Goal: Task Accomplishment & Management: Use online tool/utility

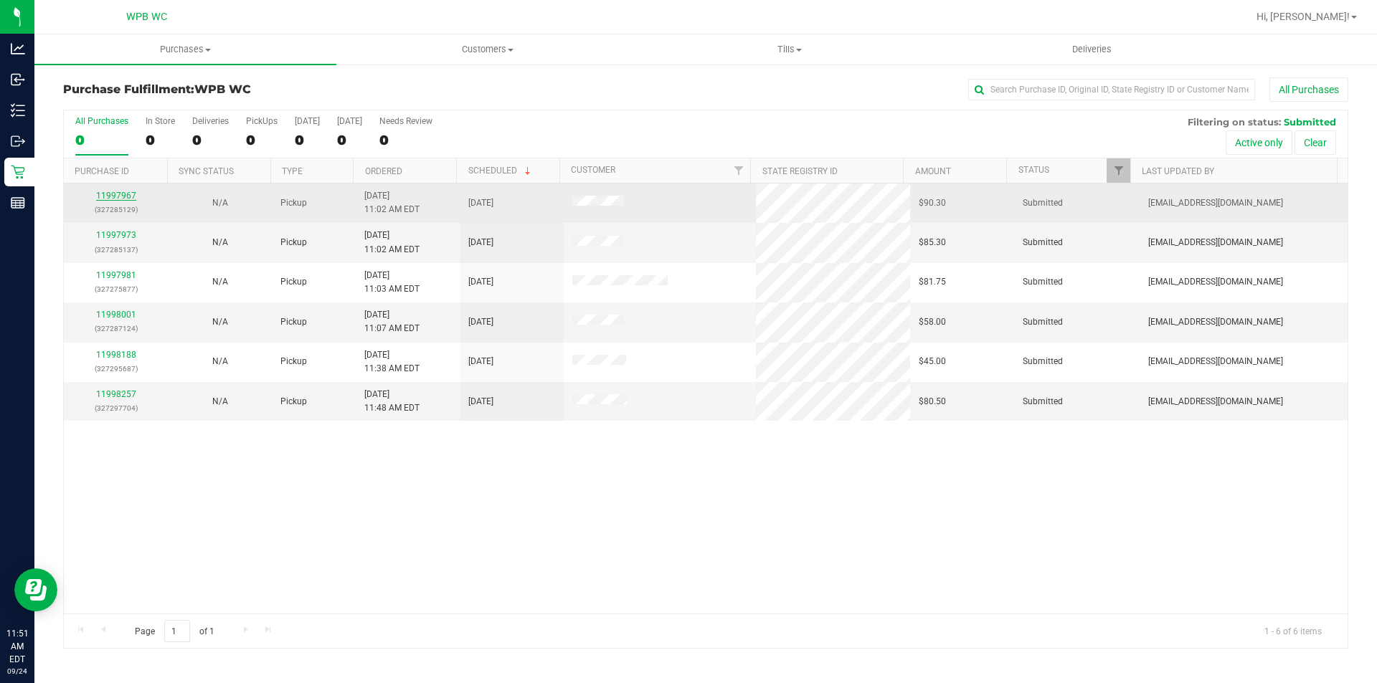
click at [132, 195] on link "11997967" at bounding box center [116, 196] width 40 height 10
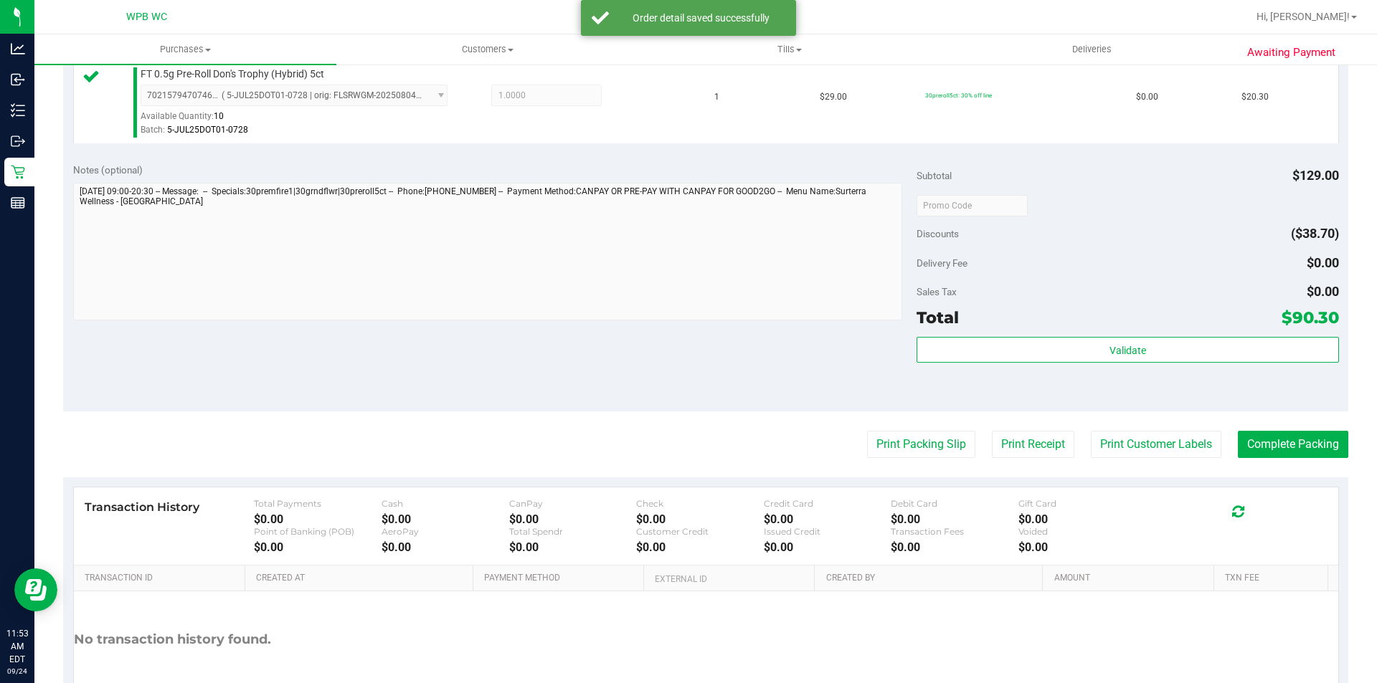
scroll to position [574, 0]
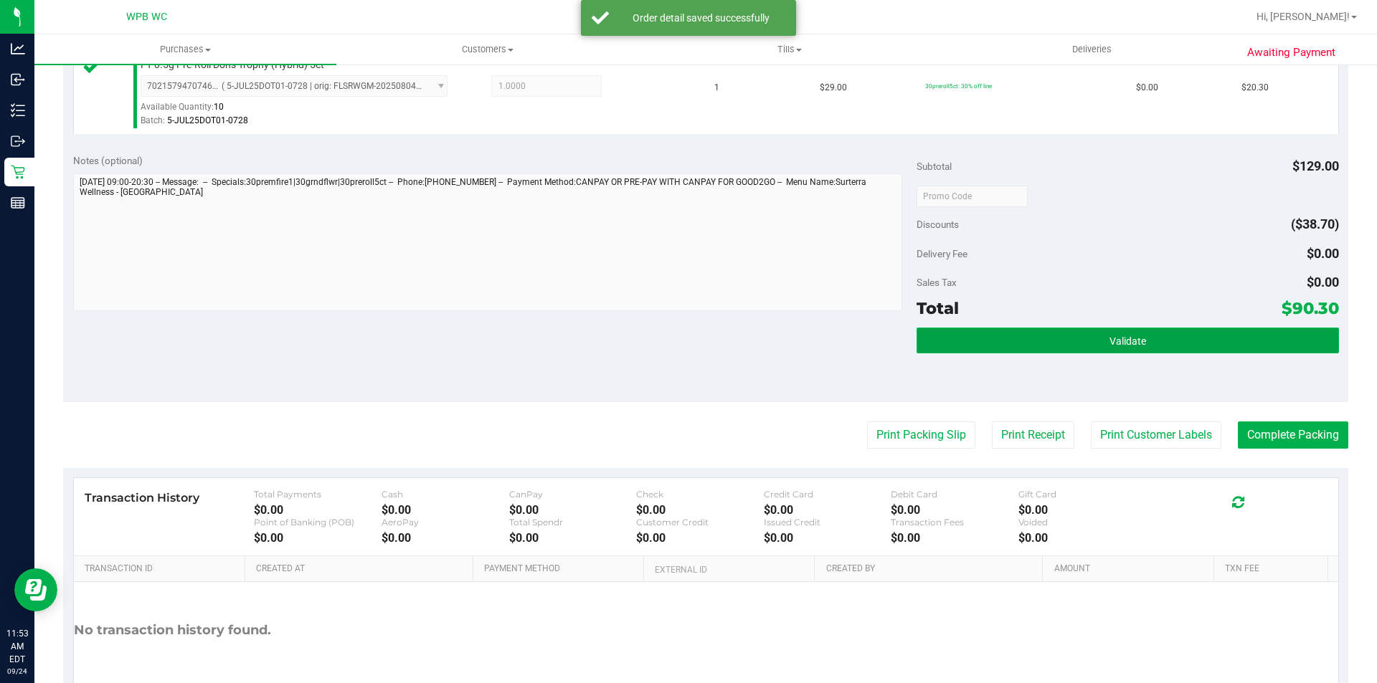
click at [1134, 349] on button "Validate" at bounding box center [1127, 341] width 422 height 26
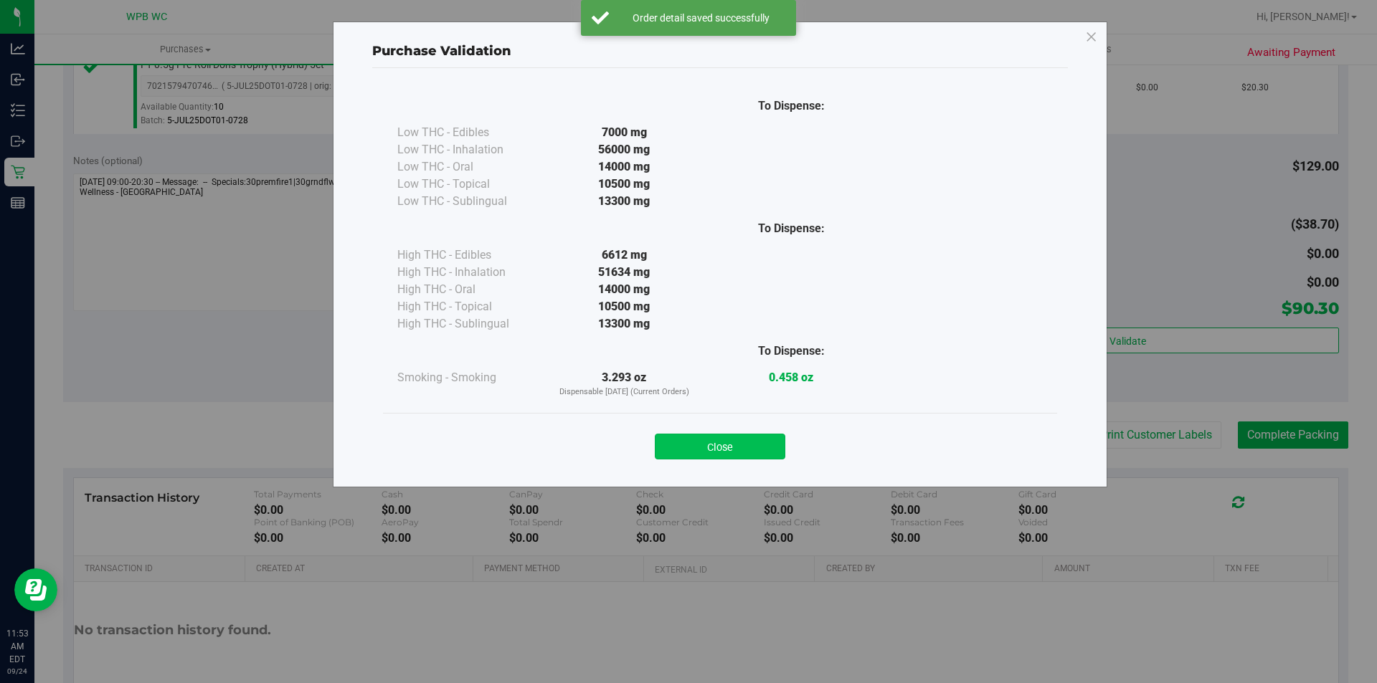
click at [733, 439] on button "Close" at bounding box center [720, 447] width 130 height 26
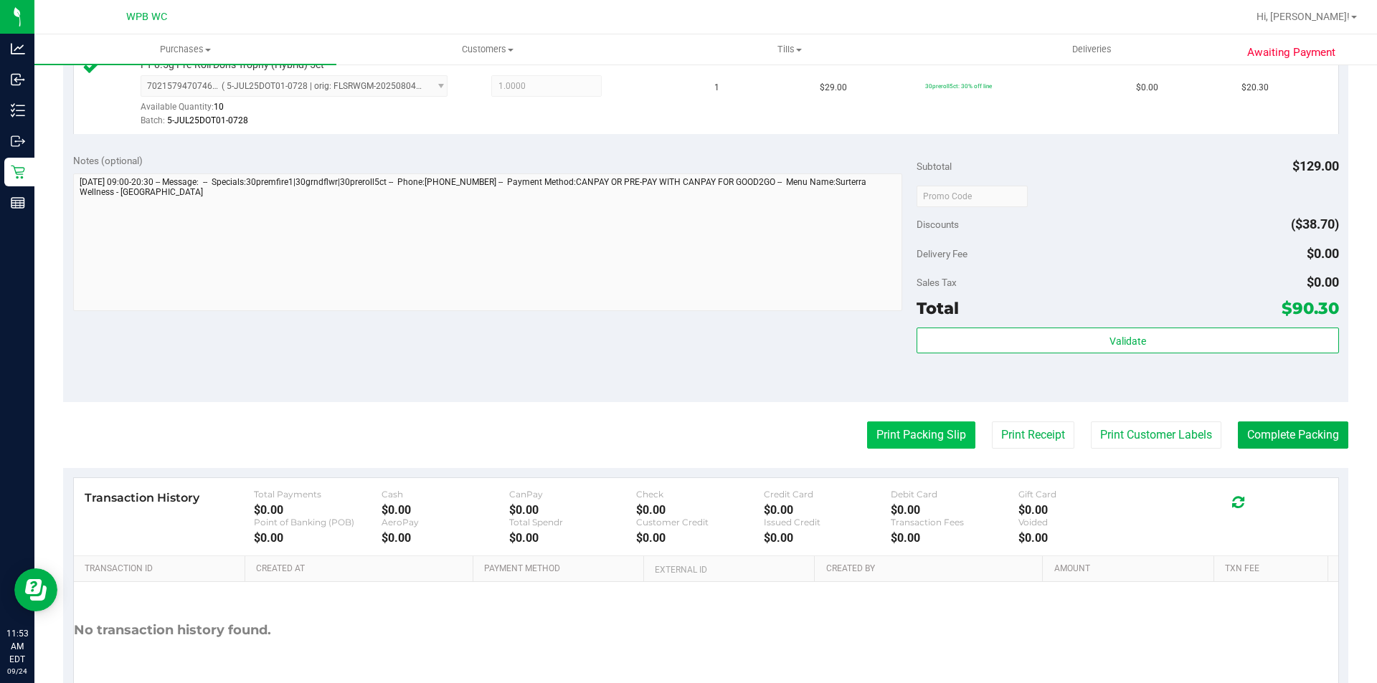
click at [878, 422] on button "Print Packing Slip" at bounding box center [921, 435] width 108 height 27
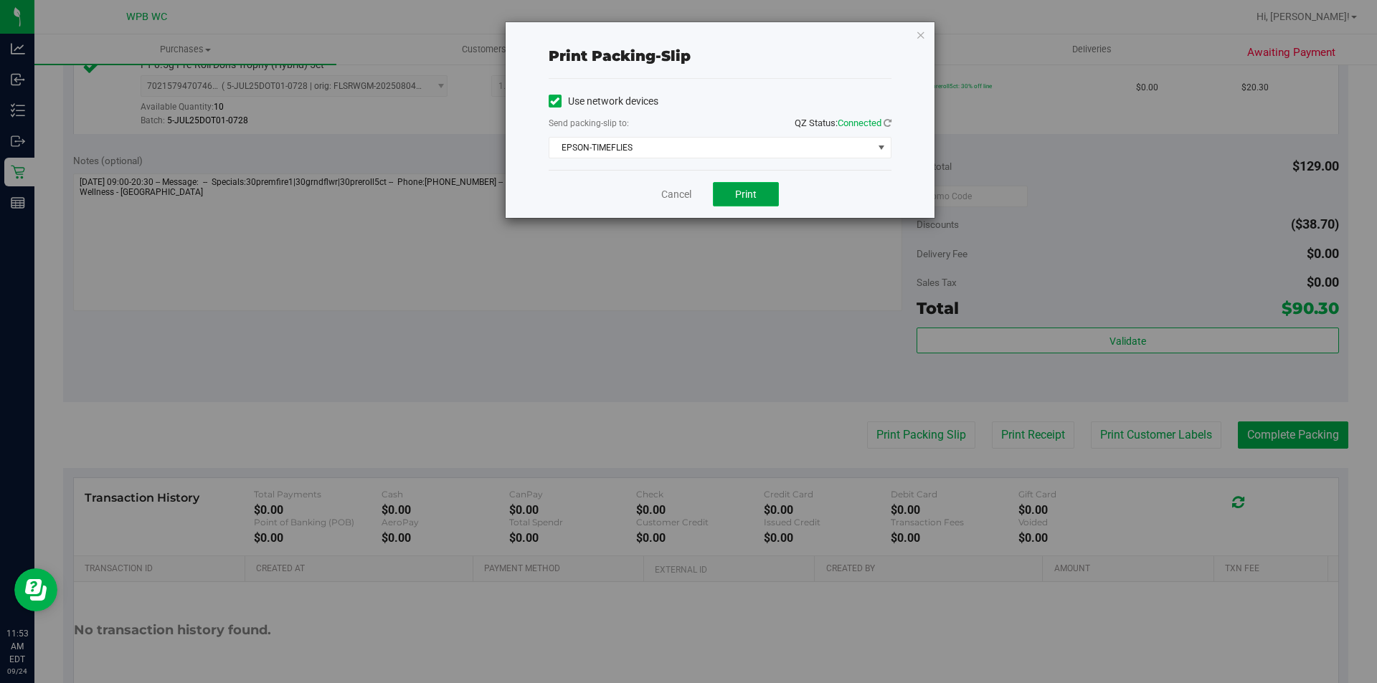
click at [754, 195] on span "Print" at bounding box center [746, 194] width 22 height 11
click at [672, 195] on link "Cancel" at bounding box center [676, 194] width 30 height 15
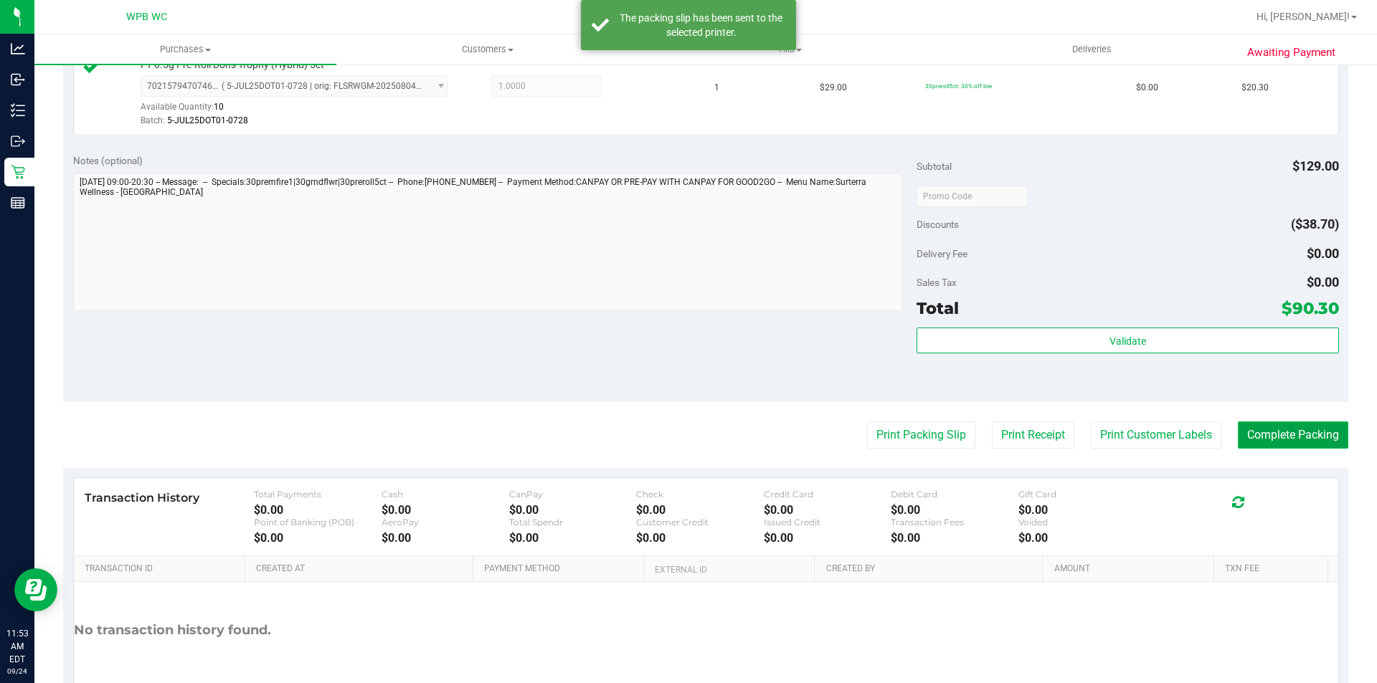
click at [1268, 441] on button "Complete Packing" at bounding box center [1293, 435] width 110 height 27
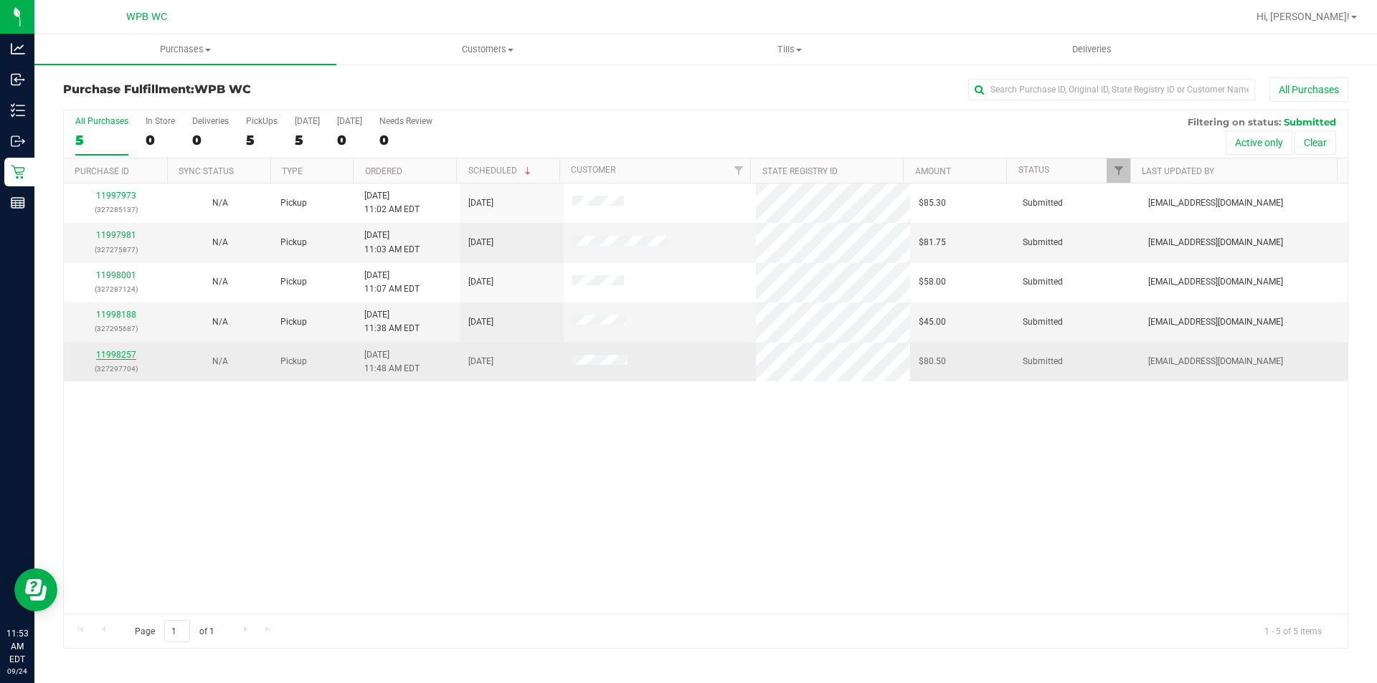
click at [117, 352] on link "11998257" at bounding box center [116, 355] width 40 height 10
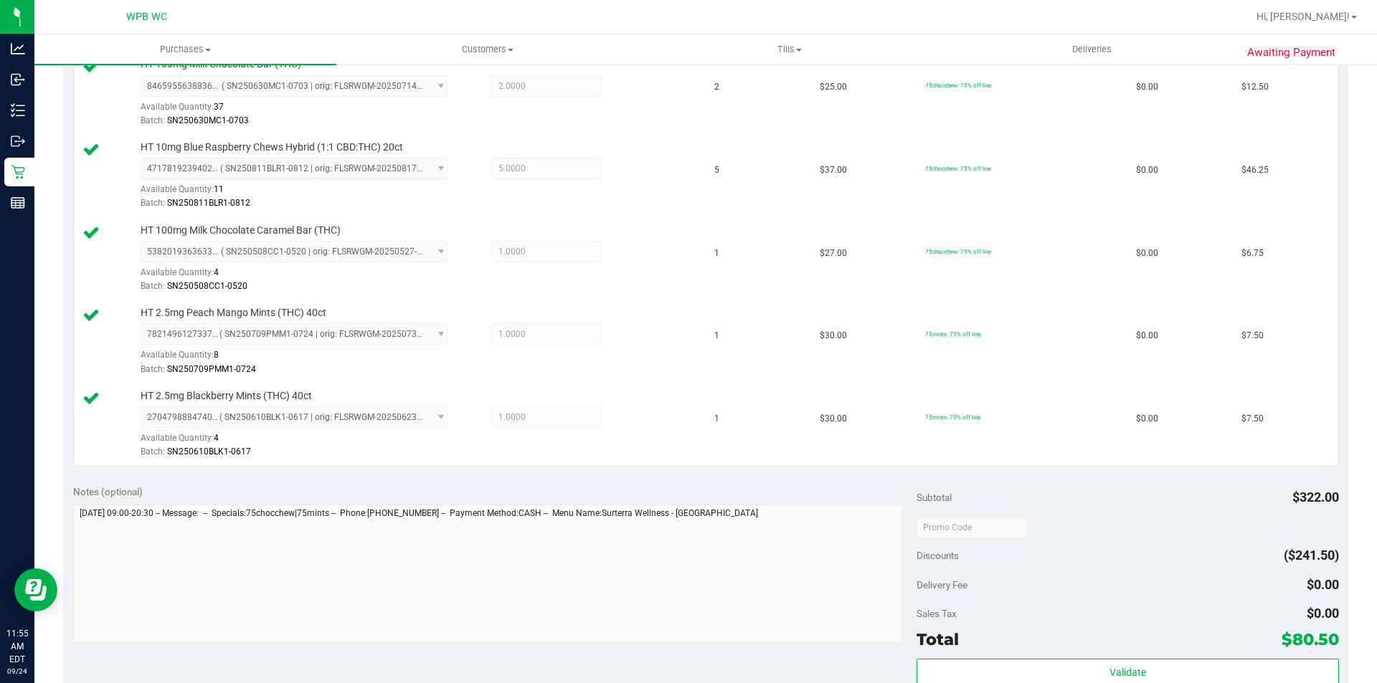
scroll to position [789, 0]
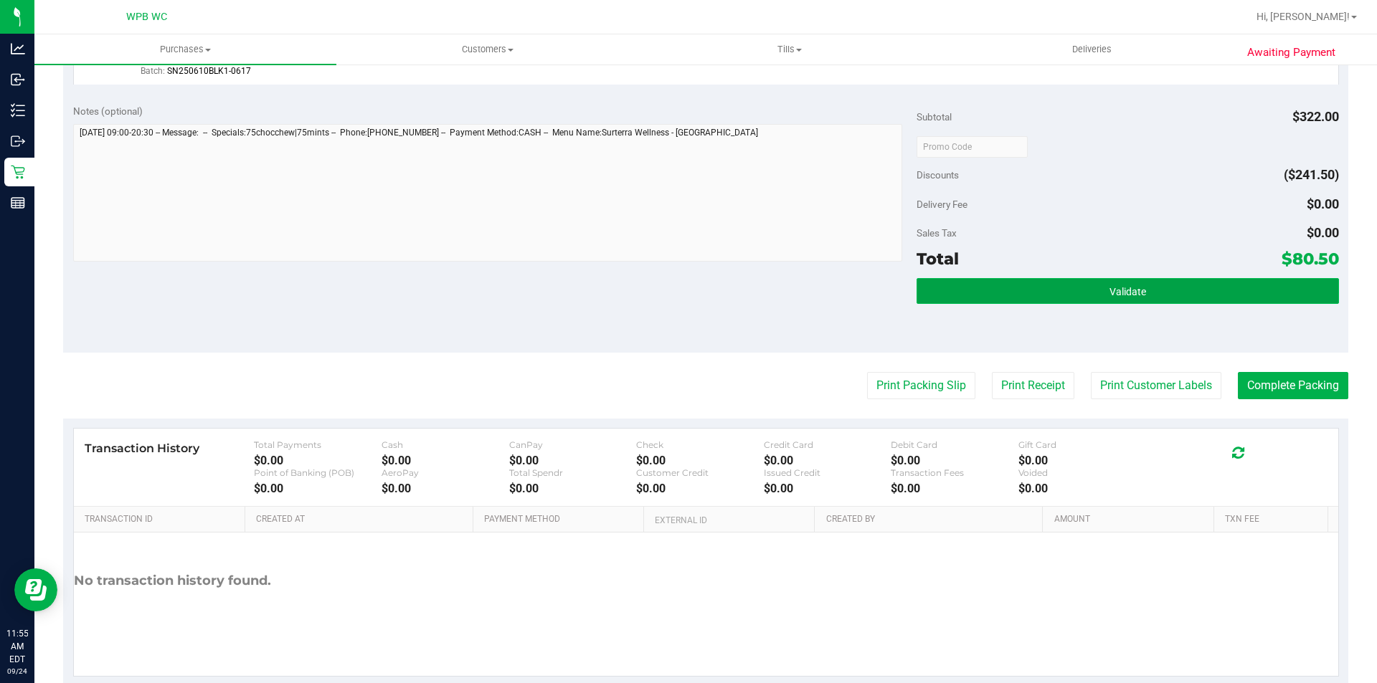
click at [1081, 295] on button "Validate" at bounding box center [1127, 291] width 422 height 26
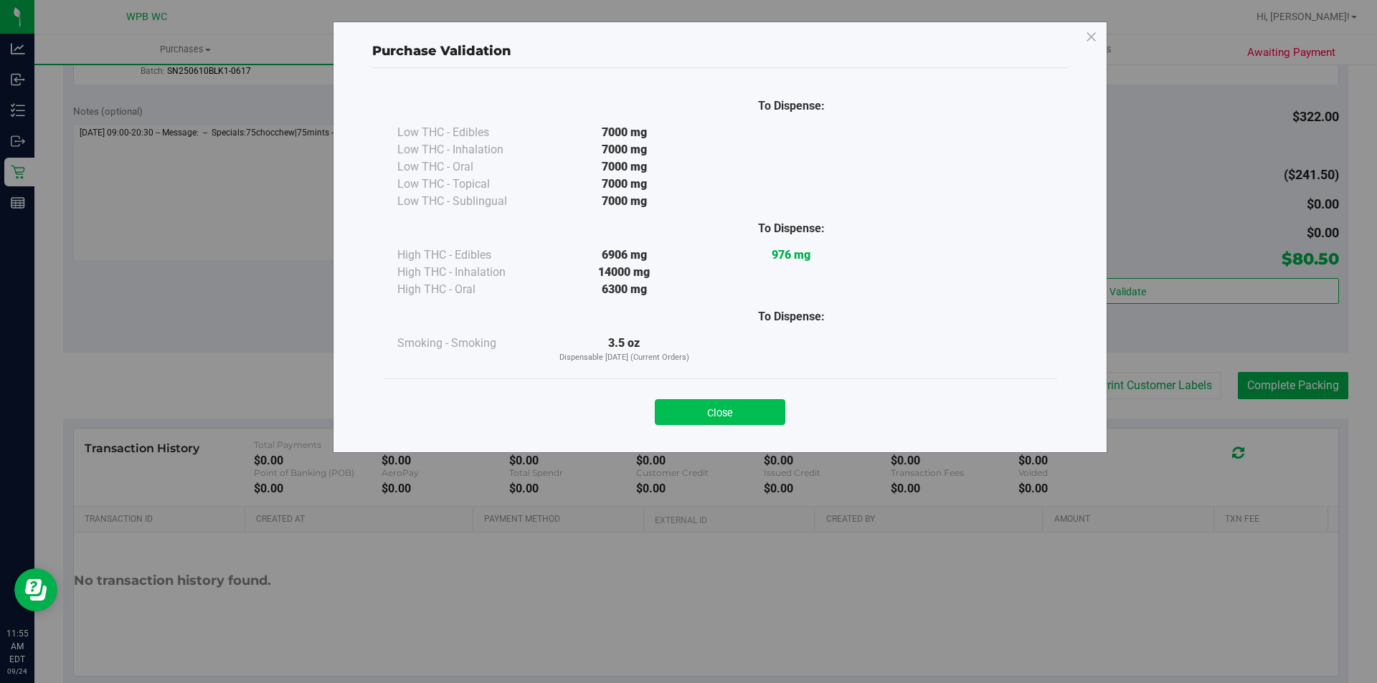
click at [773, 413] on button "Close" at bounding box center [720, 412] width 130 height 26
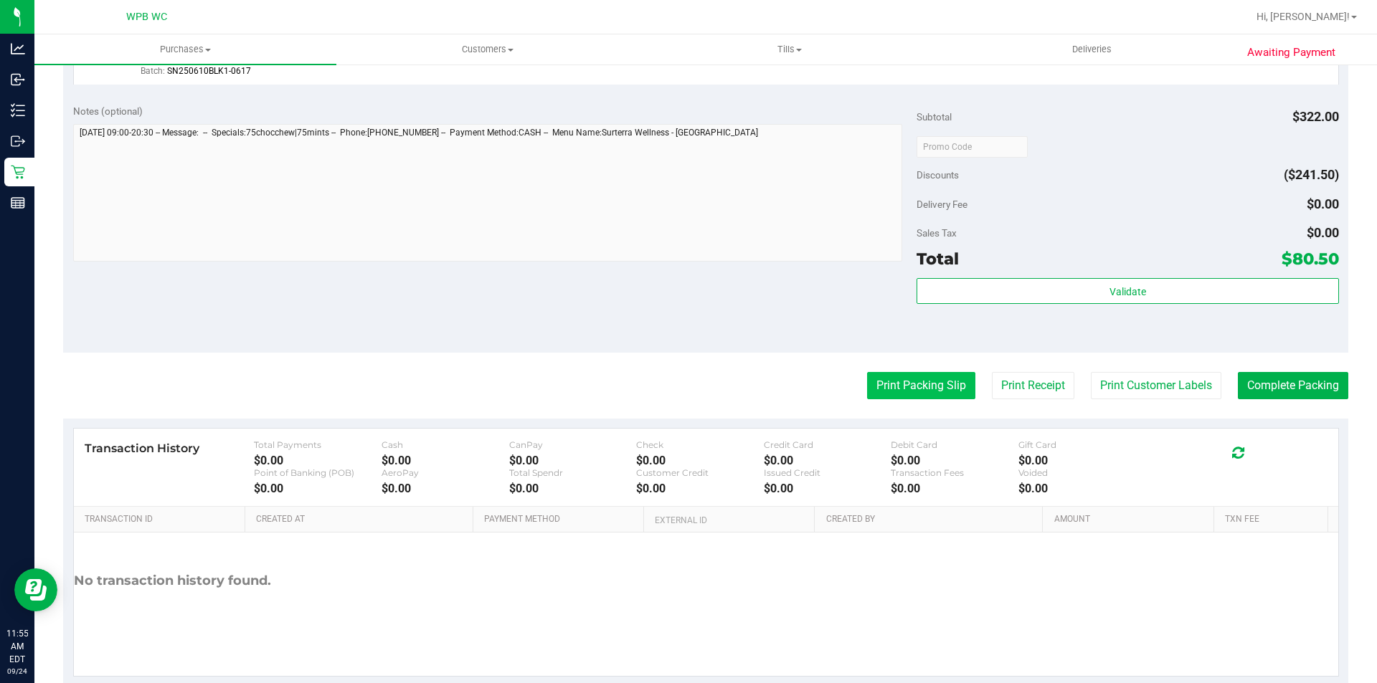
click at [895, 379] on button "Print Packing Slip" at bounding box center [921, 385] width 108 height 27
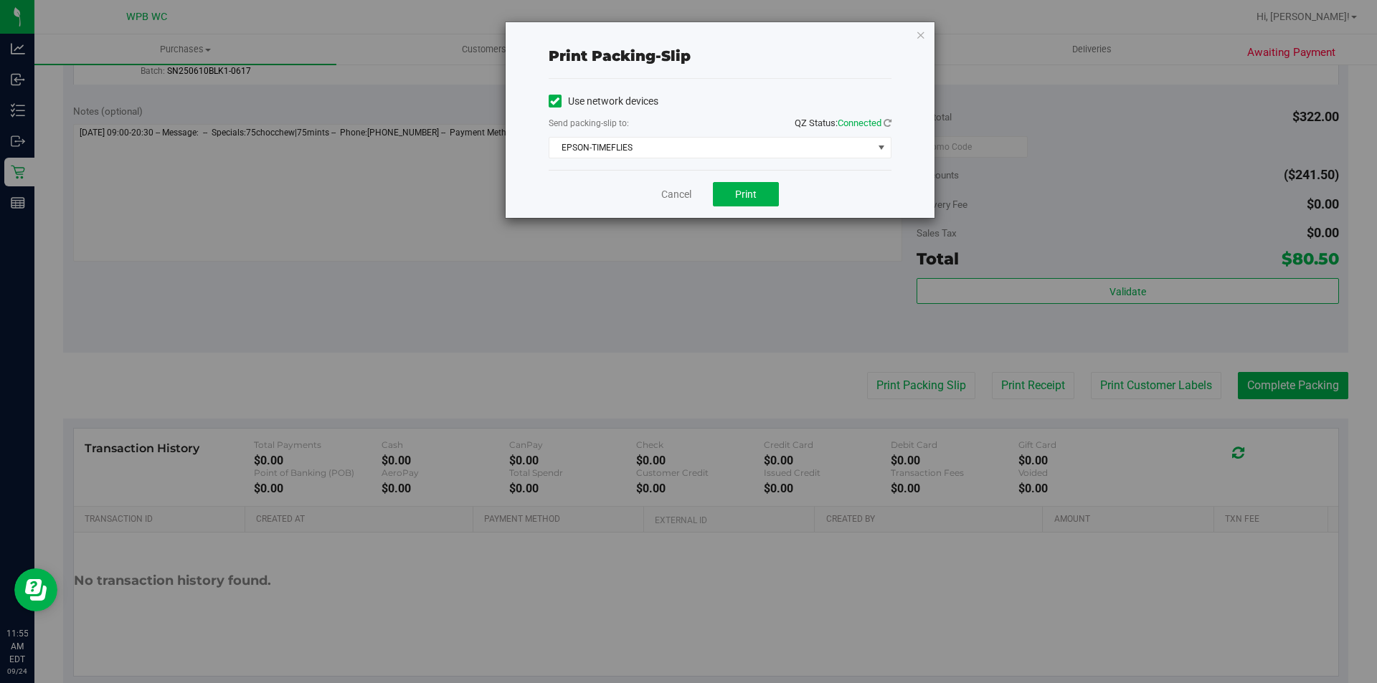
click at [733, 209] on div "Cancel Print" at bounding box center [720, 194] width 343 height 48
click at [732, 198] on button "Print" at bounding box center [746, 194] width 66 height 24
click at [665, 194] on link "Cancel" at bounding box center [676, 194] width 30 height 15
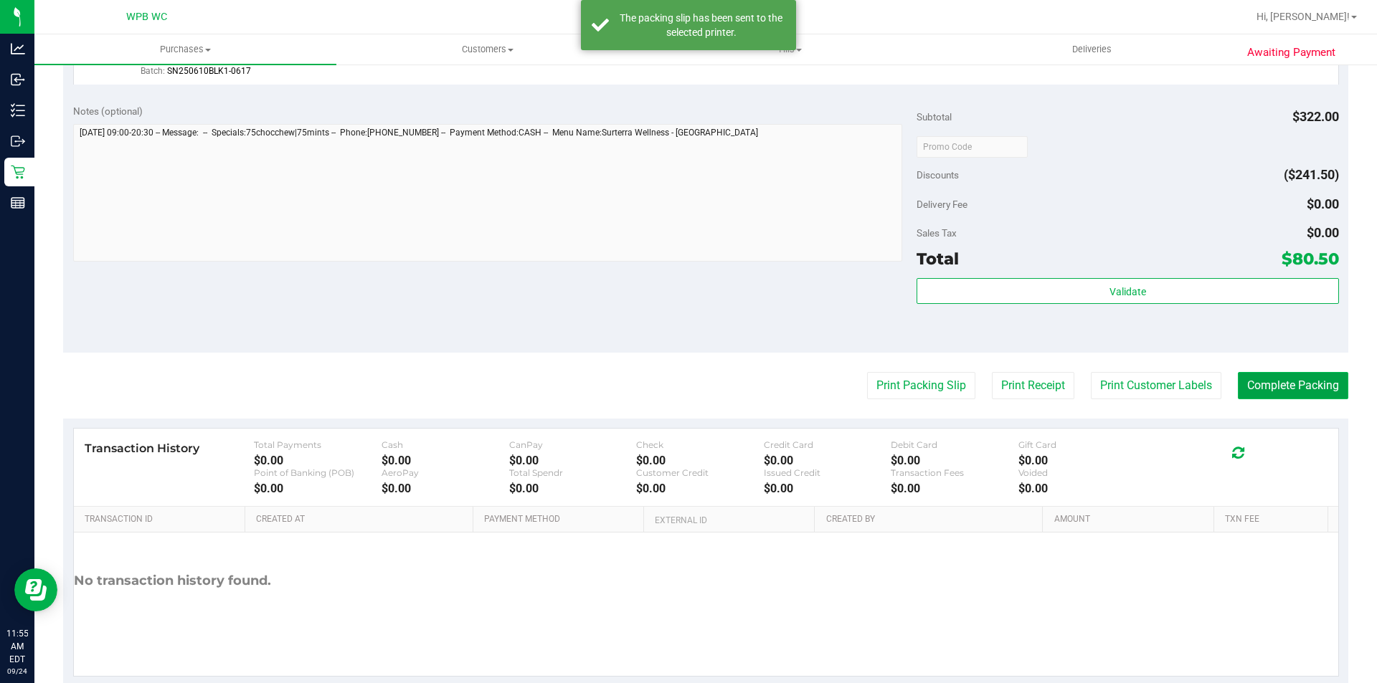
click at [1283, 387] on button "Complete Packing" at bounding box center [1293, 385] width 110 height 27
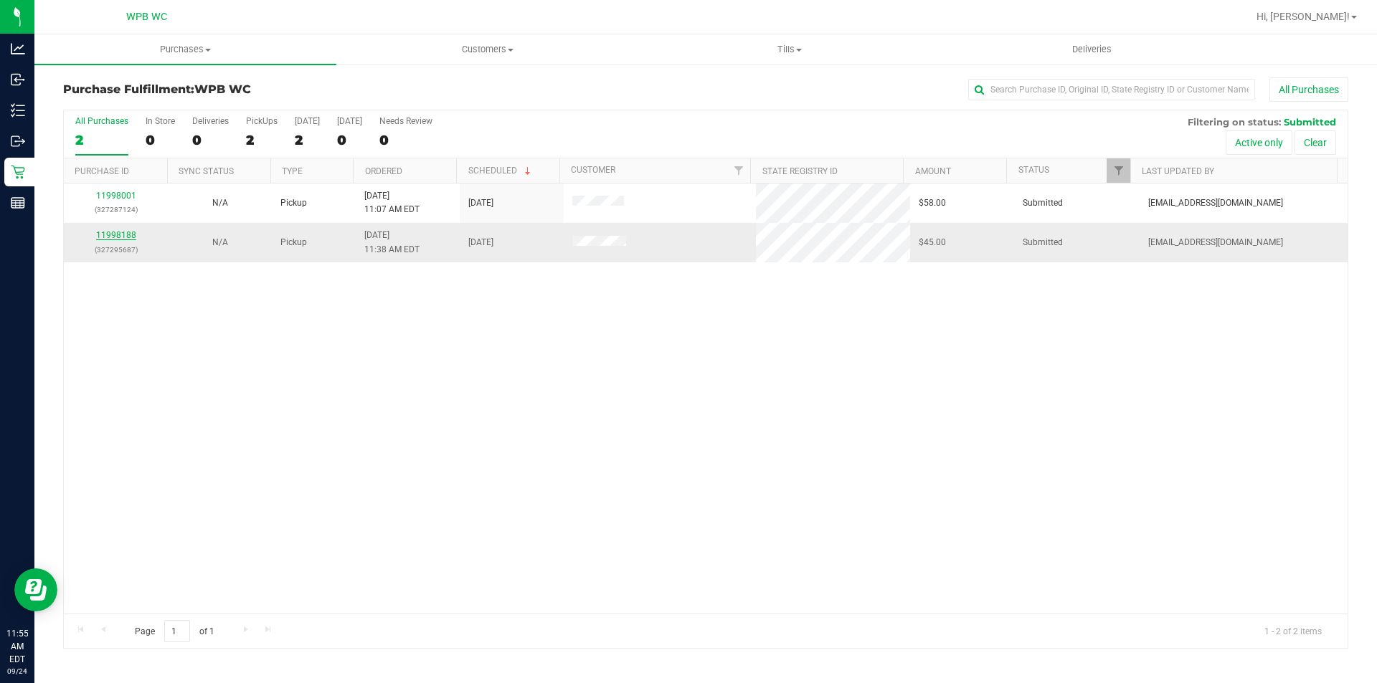
click at [133, 235] on link "11998188" at bounding box center [116, 235] width 40 height 10
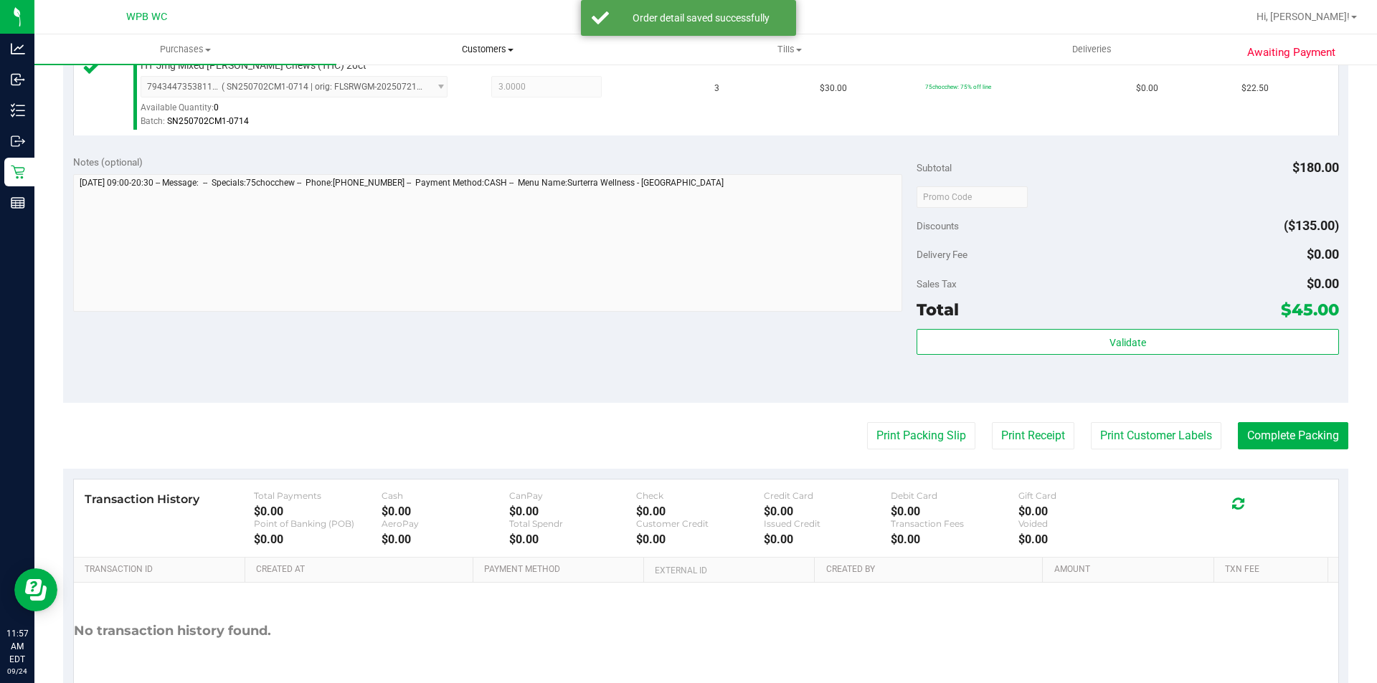
scroll to position [502, 0]
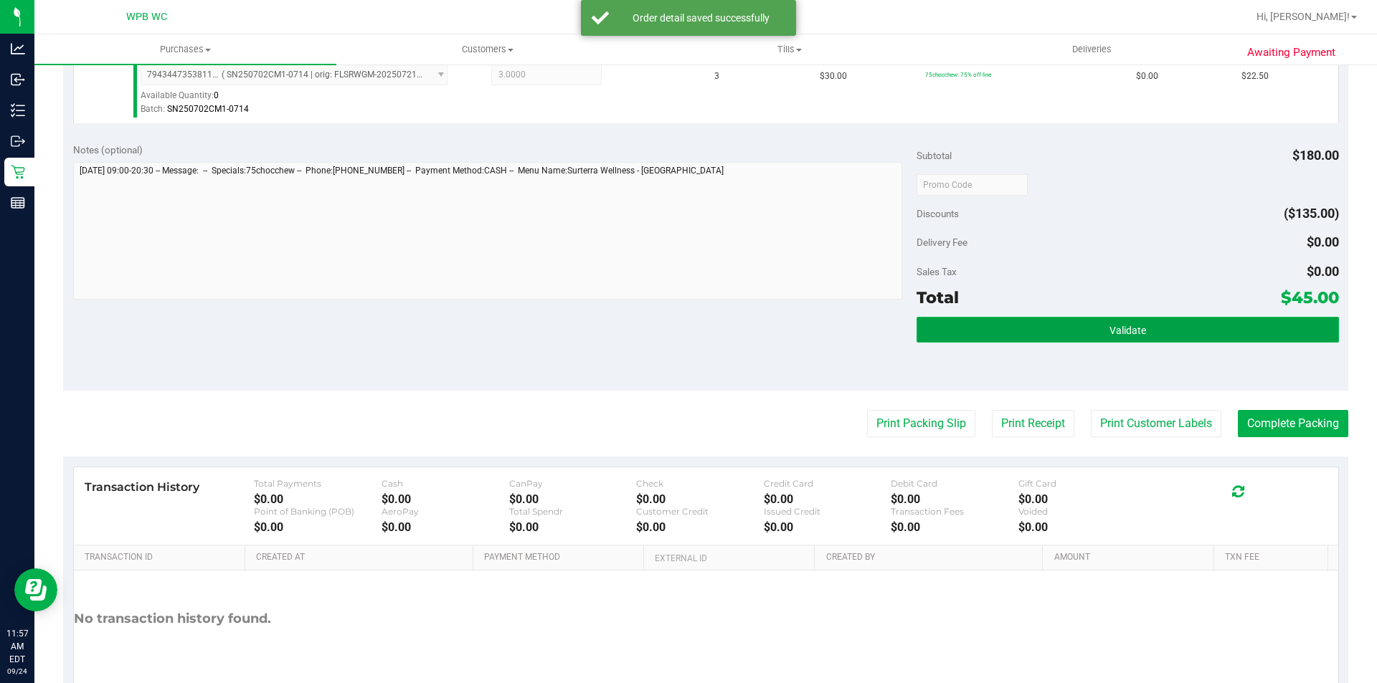
click at [1135, 341] on button "Validate" at bounding box center [1127, 330] width 422 height 26
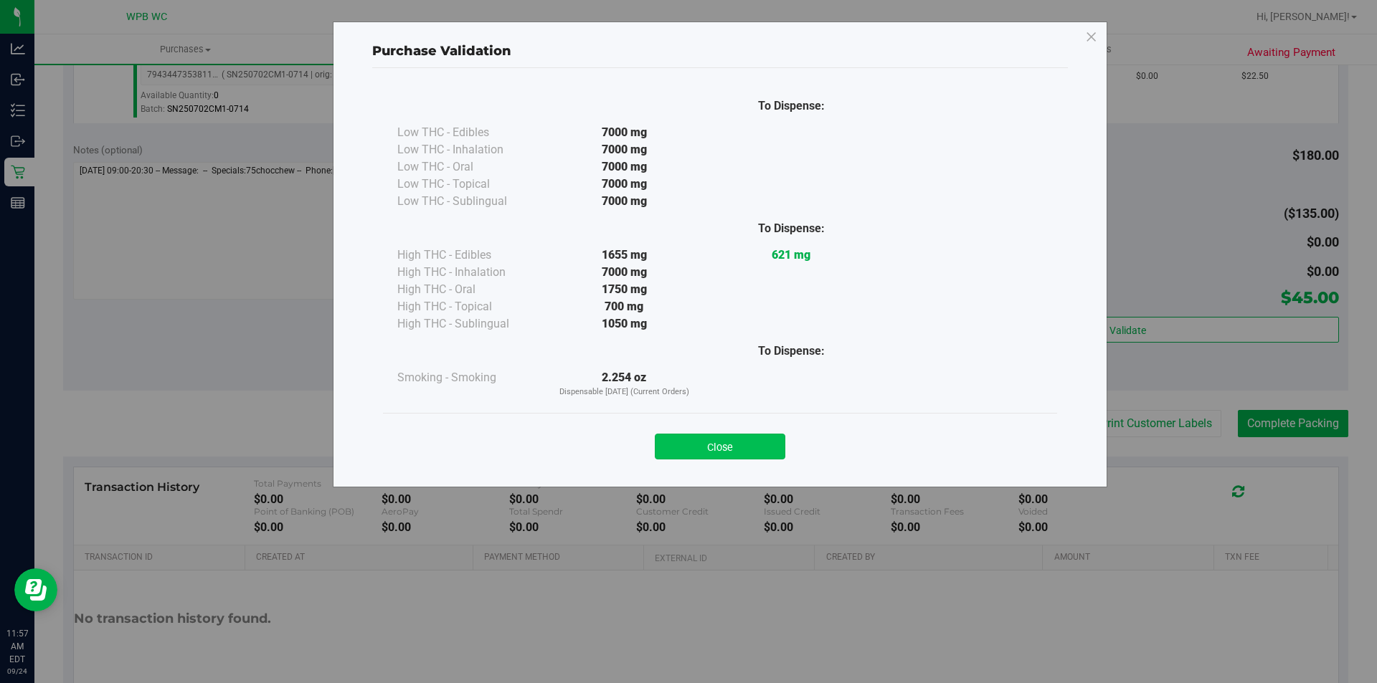
click at [754, 458] on button "Close" at bounding box center [720, 447] width 130 height 26
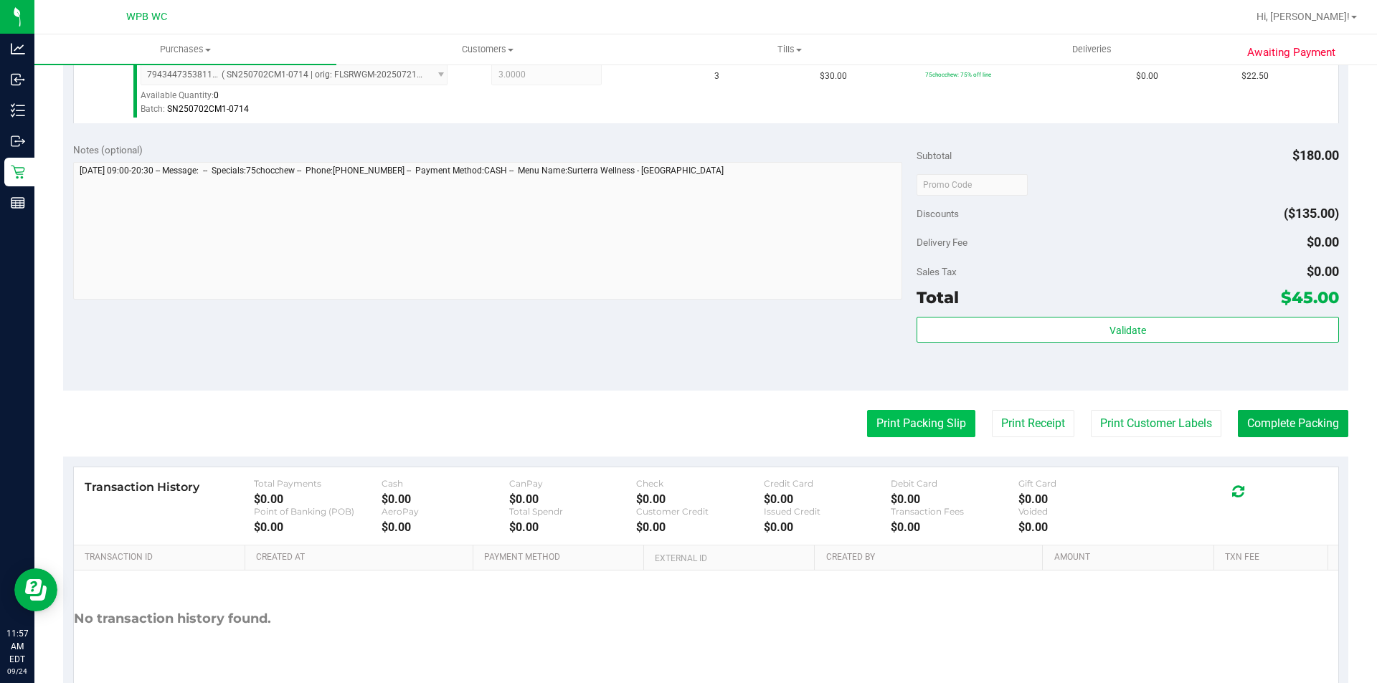
click at [885, 430] on button "Print Packing Slip" at bounding box center [921, 423] width 108 height 27
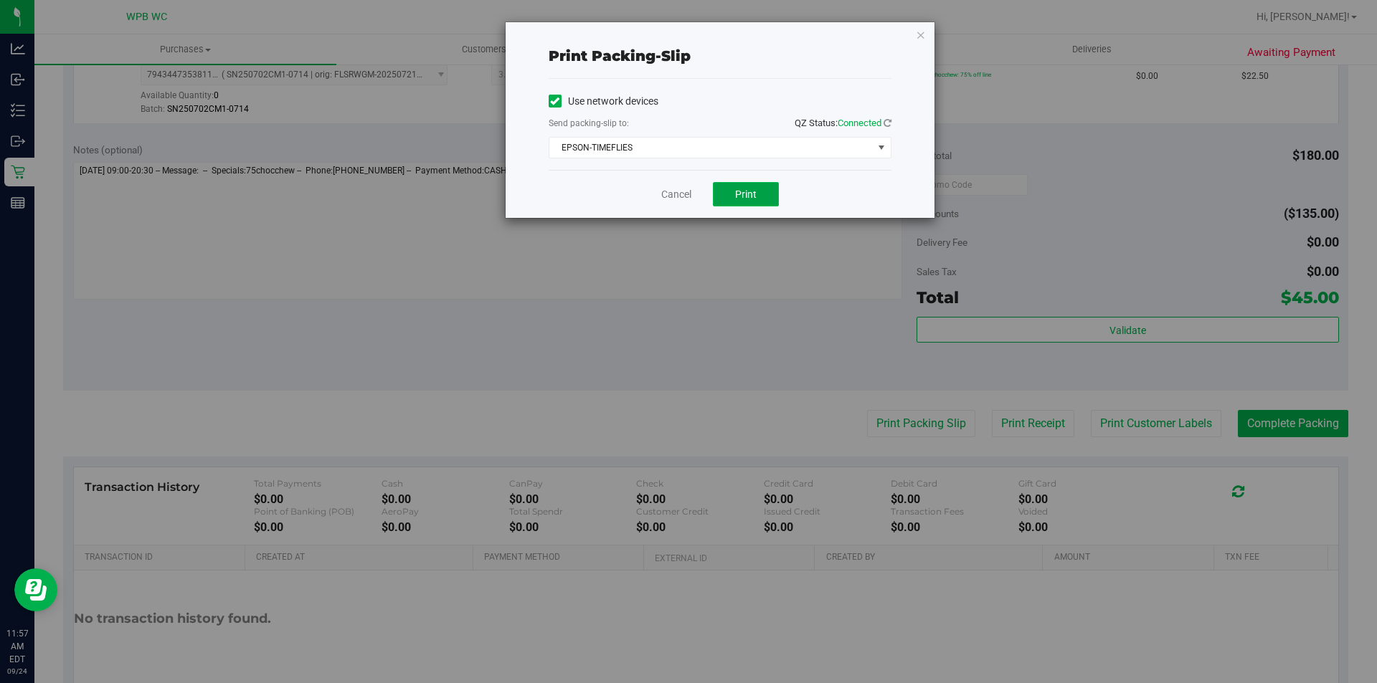
click at [744, 189] on span "Print" at bounding box center [746, 194] width 22 height 11
click at [679, 199] on link "Cancel" at bounding box center [676, 194] width 30 height 15
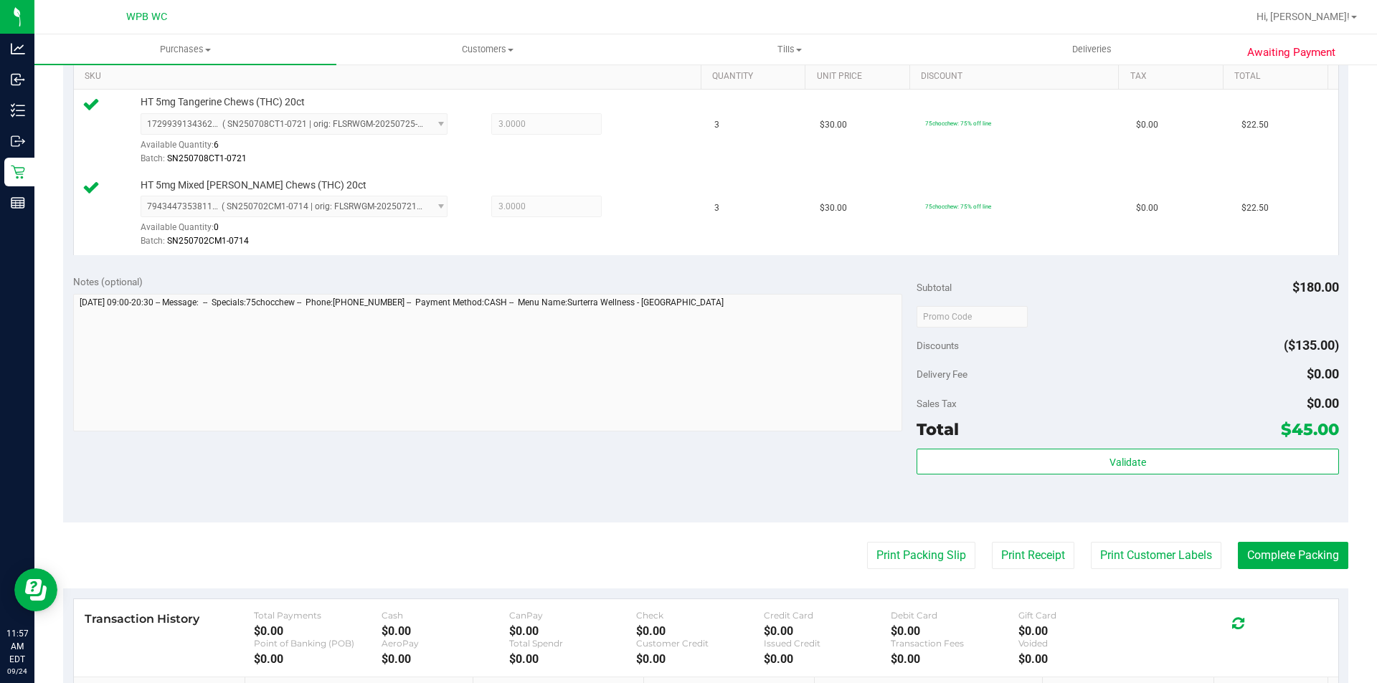
scroll to position [572, 0]
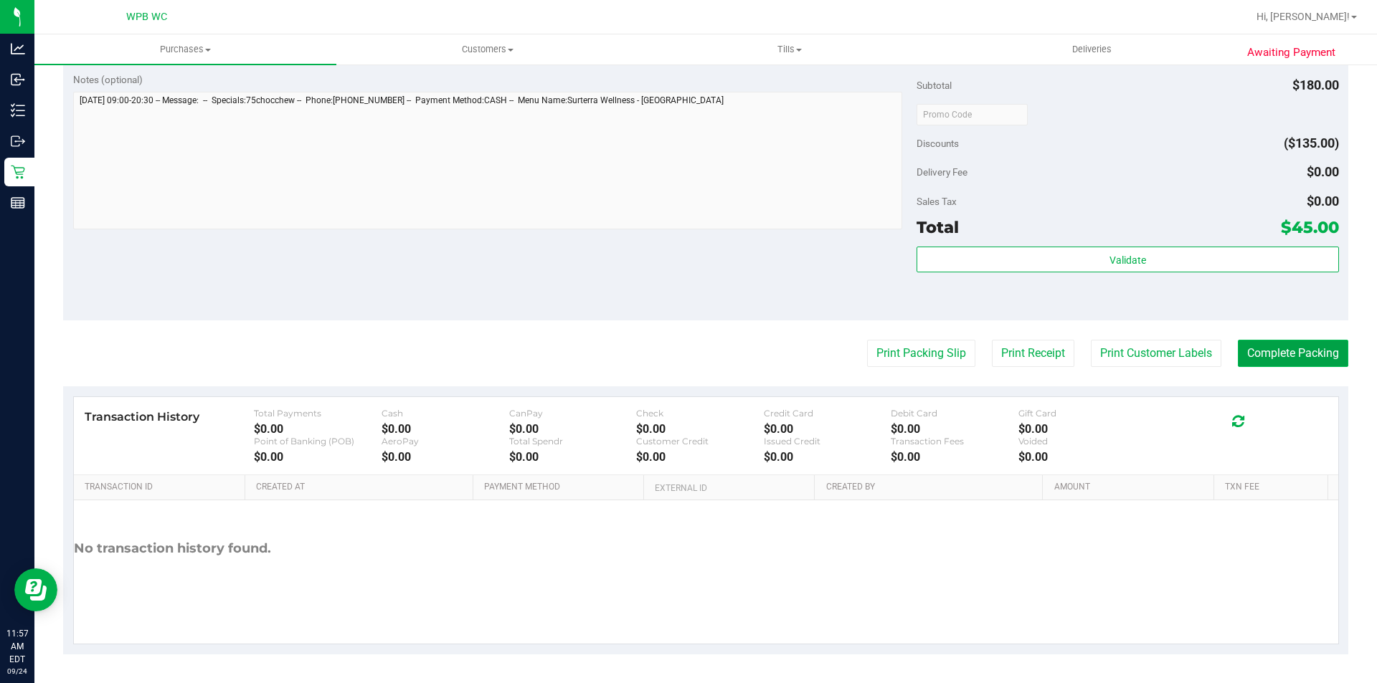
click at [1273, 347] on button "Complete Packing" at bounding box center [1293, 353] width 110 height 27
